Goal: Entertainment & Leisure: Consume media (video, audio)

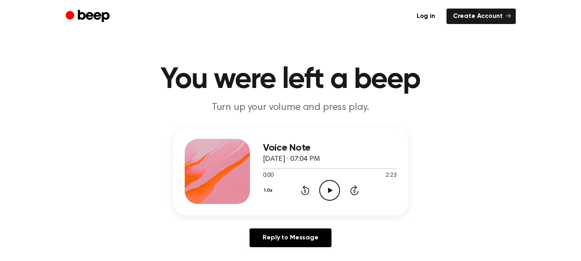
click at [327, 188] on icon "Play Audio" at bounding box center [329, 190] width 21 height 21
click at [332, 193] on icon "Pause Audio" at bounding box center [329, 190] width 21 height 21
click at [327, 190] on icon "Play Audio" at bounding box center [329, 190] width 21 height 21
click at [332, 192] on icon "Play Audio" at bounding box center [329, 190] width 21 height 21
click at [336, 193] on icon "Pause Audio" at bounding box center [329, 190] width 21 height 21
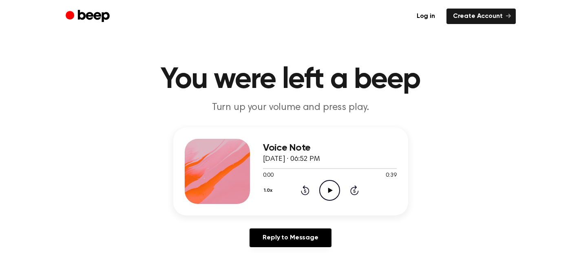
click at [329, 188] on icon "Play Audio" at bounding box center [329, 190] width 21 height 21
click at [329, 191] on icon at bounding box center [330, 190] width 4 height 5
